Goal: Task Accomplishment & Management: Use online tool/utility

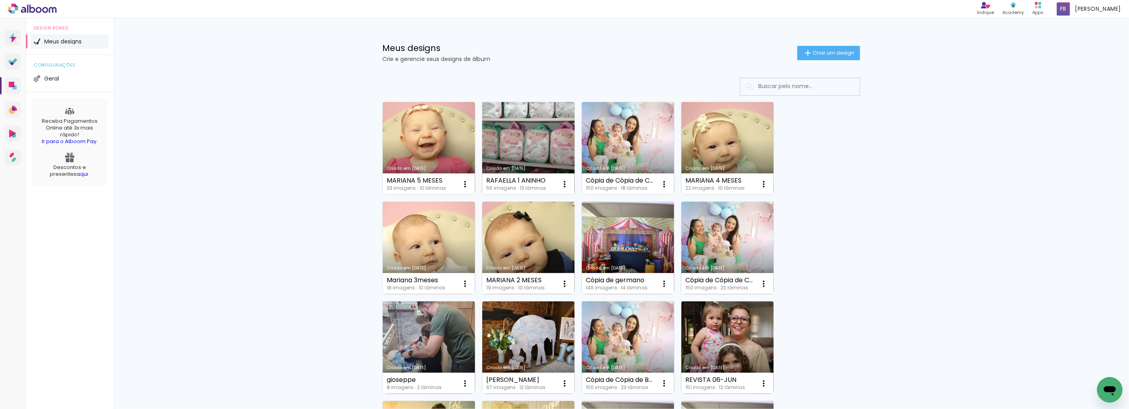
click at [538, 122] on link "Criado em [DATE]" at bounding box center [528, 148] width 92 height 92
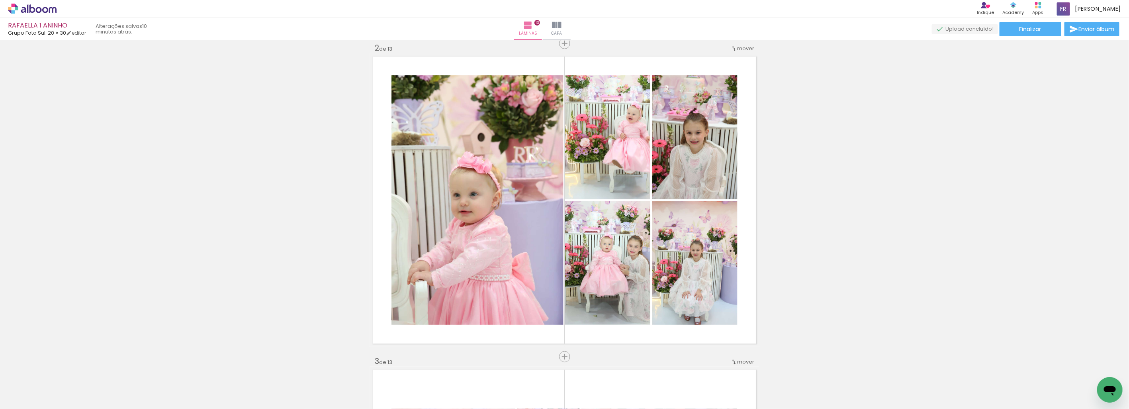
scroll to position [11868, 0]
